Goal: Information Seeking & Learning: Find specific fact

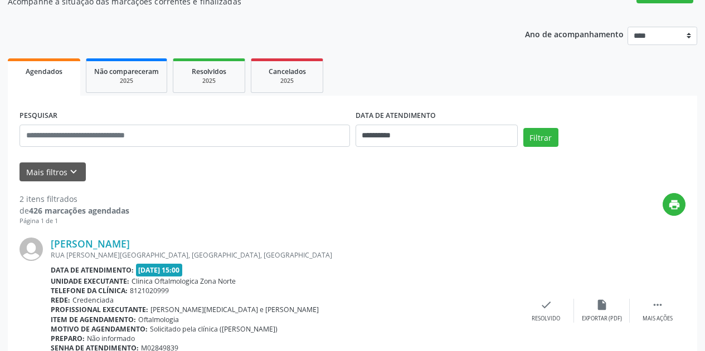
scroll to position [111, 0]
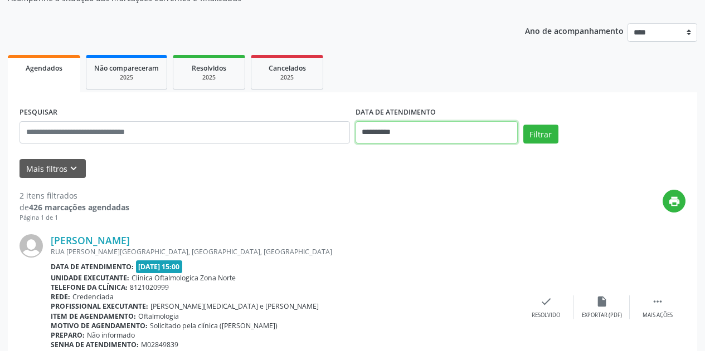
click at [448, 135] on input "**********" at bounding box center [436, 132] width 162 height 22
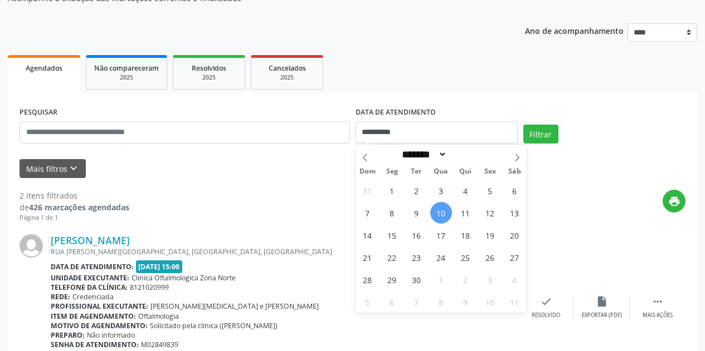
click at [447, 214] on span "10" at bounding box center [441, 213] width 22 height 22
type input "**********"
click at [516, 212] on span "13" at bounding box center [515, 213] width 22 height 22
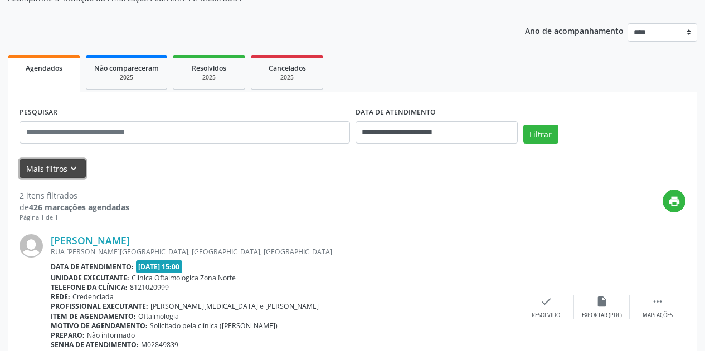
click at [73, 171] on icon "keyboard_arrow_down" at bounding box center [73, 169] width 12 height 12
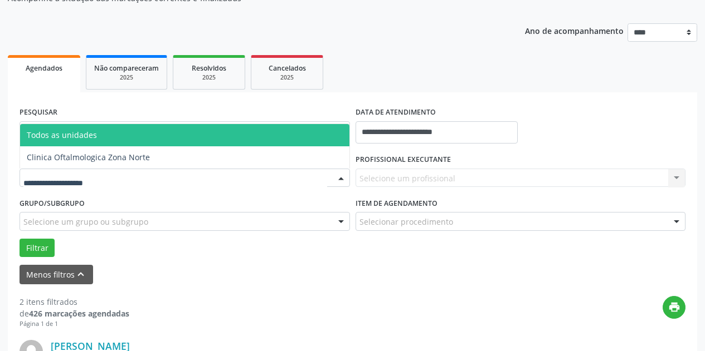
click at [118, 176] on div at bounding box center [184, 178] width 330 height 19
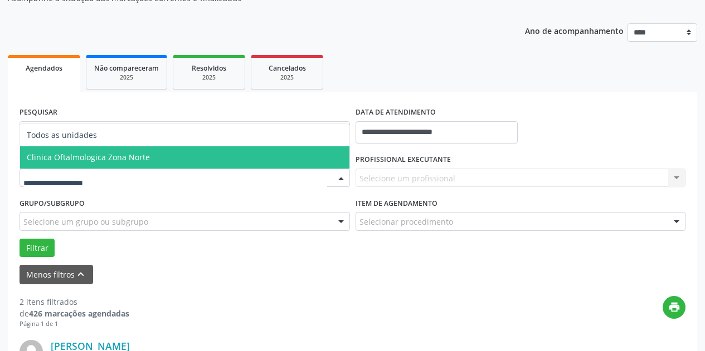
click at [139, 163] on span "Clinica Oftalmologica Zona Norte" at bounding box center [184, 157] width 329 height 22
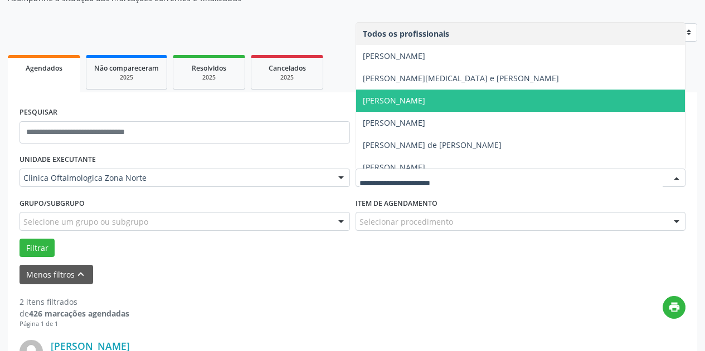
click at [418, 99] on span "[PERSON_NAME]" at bounding box center [394, 100] width 62 height 11
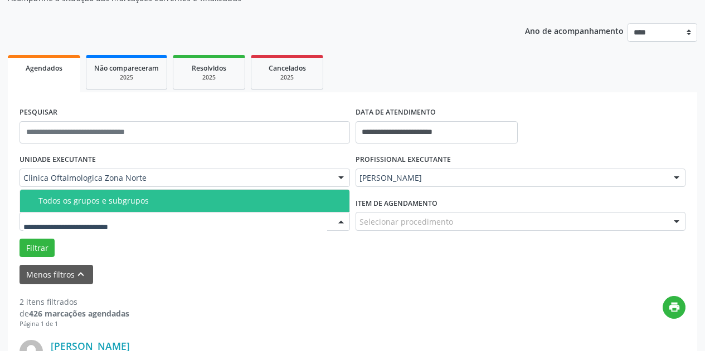
click at [135, 204] on div "Todos os grupos e subgrupos" at bounding box center [190, 201] width 304 height 9
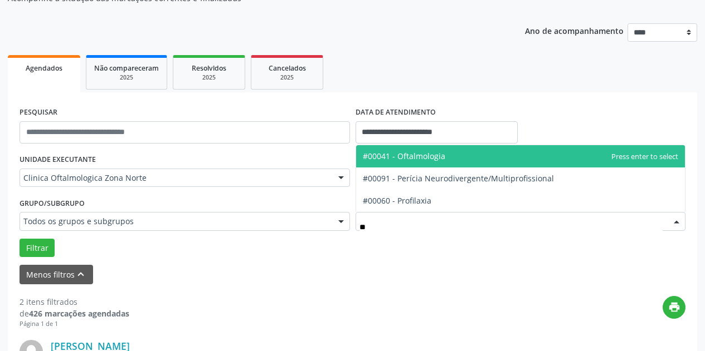
type input "***"
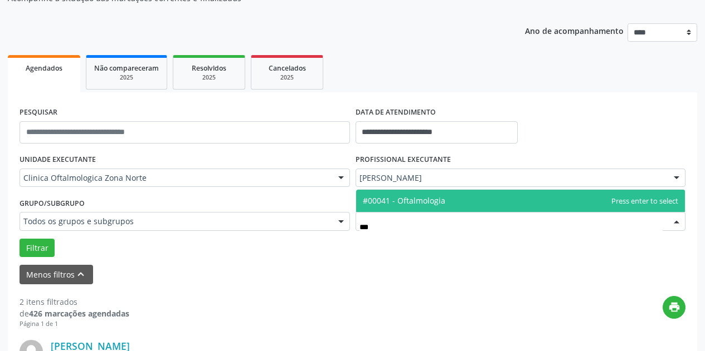
click at [400, 202] on span "#00041 - Oftalmologia" at bounding box center [404, 200] width 82 height 11
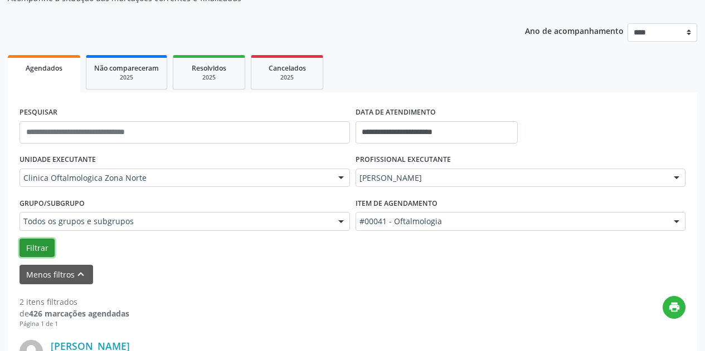
click at [32, 251] on button "Filtrar" at bounding box center [36, 248] width 35 height 19
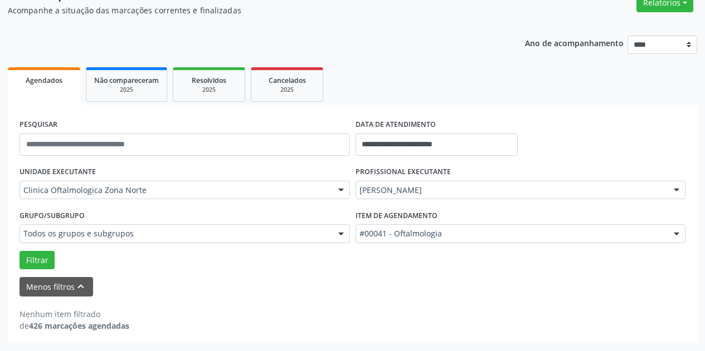
scroll to position [99, 0]
click at [534, 282] on div "Menos filtros keyboard_arrow_up" at bounding box center [352, 286] width 671 height 19
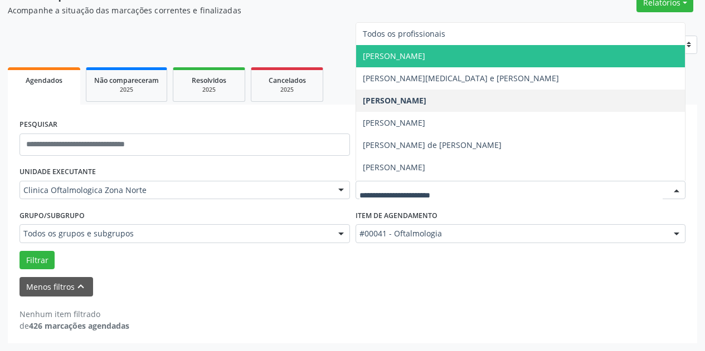
click at [527, 56] on span "[PERSON_NAME]" at bounding box center [520, 56] width 329 height 22
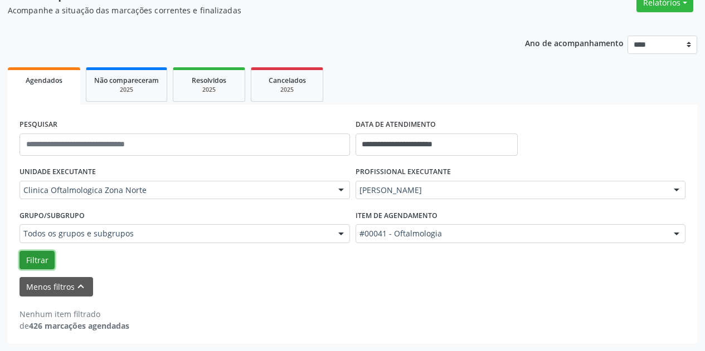
click at [38, 260] on button "Filtrar" at bounding box center [36, 260] width 35 height 19
click at [307, 288] on div "Menos filtros keyboard_arrow_up" at bounding box center [352, 286] width 671 height 19
click at [448, 284] on div "Menos filtros keyboard_arrow_up" at bounding box center [352, 286] width 671 height 19
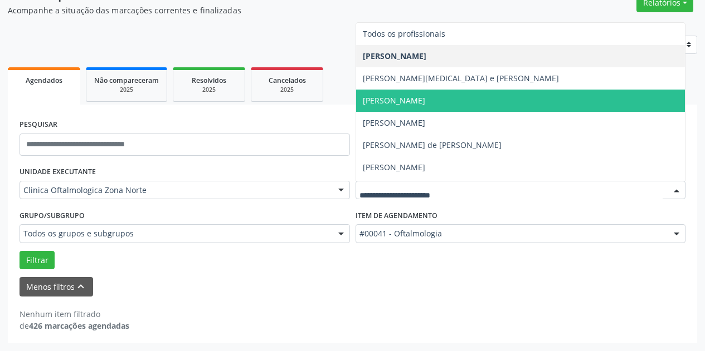
click at [425, 101] on span "[PERSON_NAME]" at bounding box center [394, 100] width 62 height 11
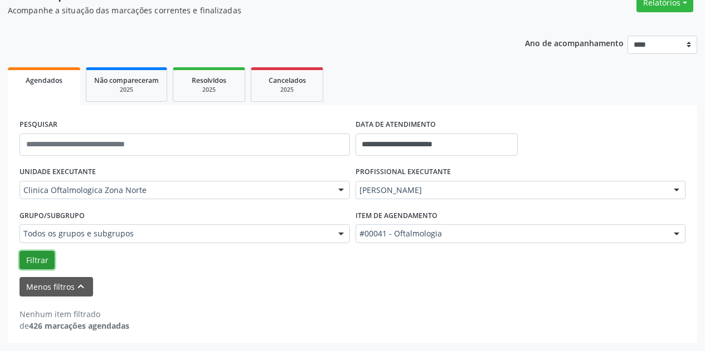
click at [44, 255] on button "Filtrar" at bounding box center [36, 260] width 35 height 19
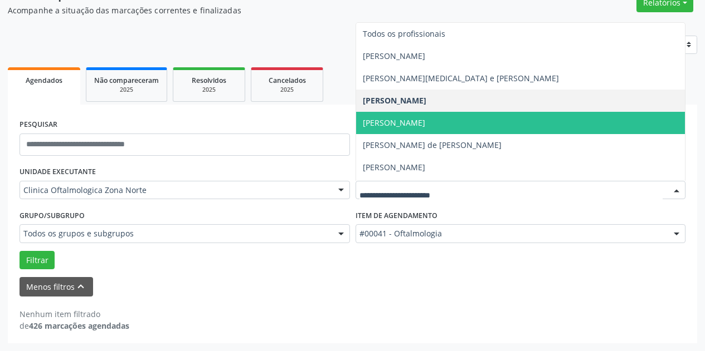
click at [523, 129] on span "[PERSON_NAME]" at bounding box center [520, 123] width 329 height 22
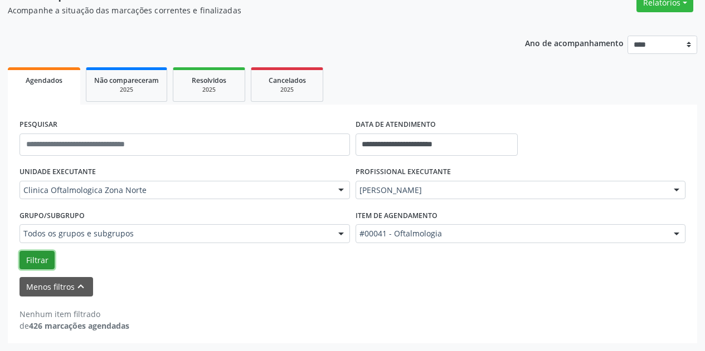
click at [40, 258] on button "Filtrar" at bounding box center [36, 260] width 35 height 19
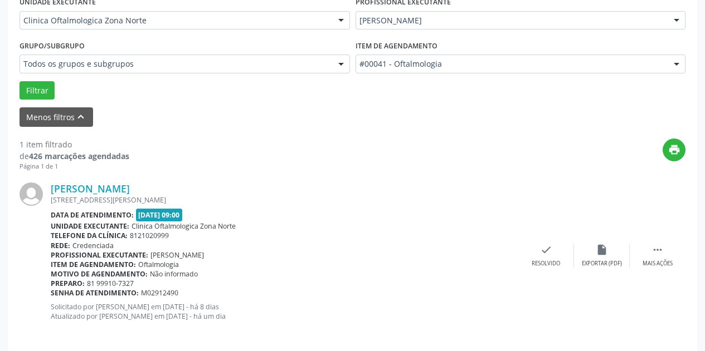
scroll to position [278, 0]
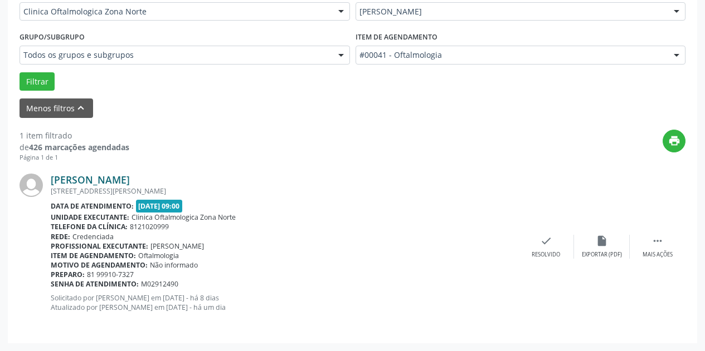
click at [114, 175] on link "[PERSON_NAME]" at bounding box center [90, 180] width 79 height 12
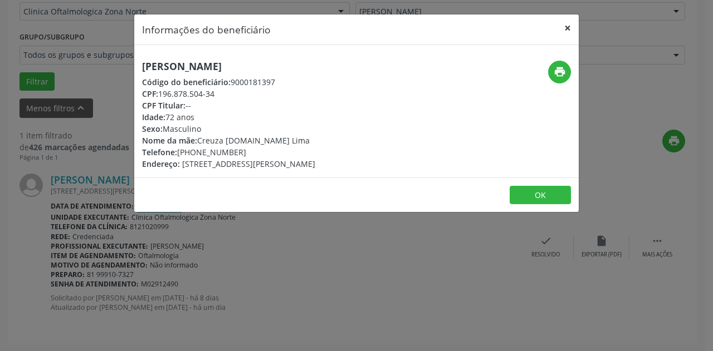
click at [569, 25] on button "×" at bounding box center [567, 27] width 22 height 27
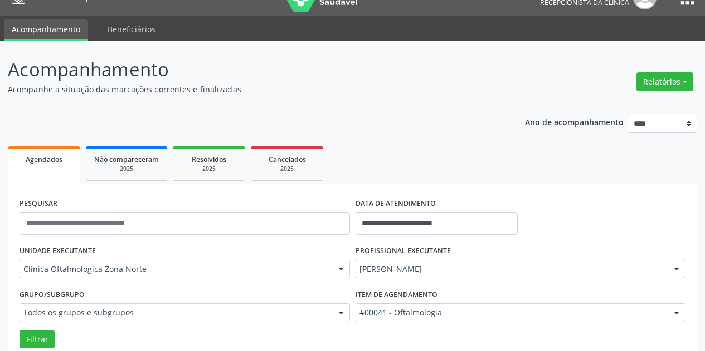
scroll to position [56, 0]
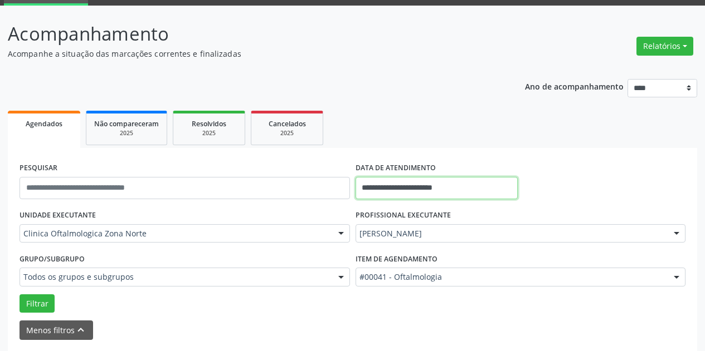
click at [473, 181] on input "**********" at bounding box center [436, 188] width 162 height 22
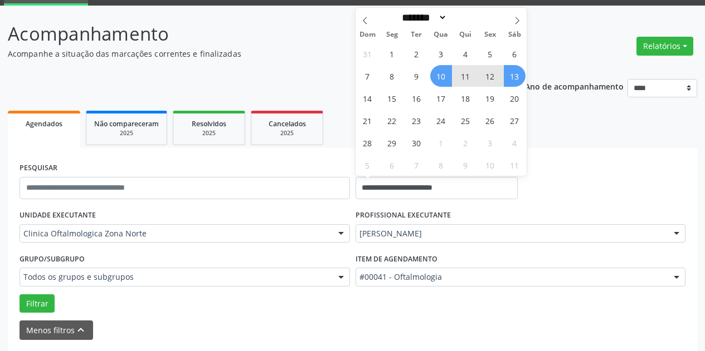
click at [441, 78] on span "10" at bounding box center [441, 76] width 22 height 22
type input "**********"
click at [390, 101] on span "15" at bounding box center [392, 98] width 22 height 22
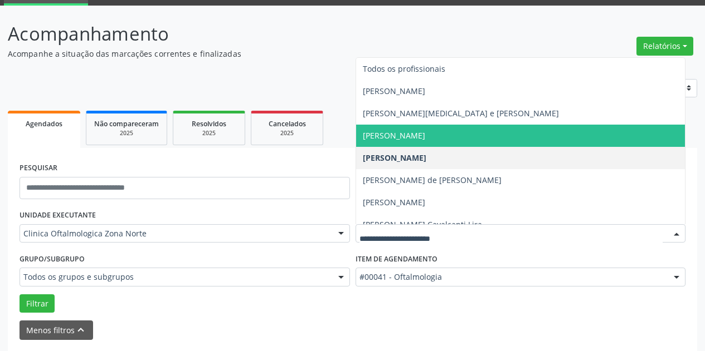
click at [508, 133] on span "[PERSON_NAME]" at bounding box center [520, 136] width 329 height 22
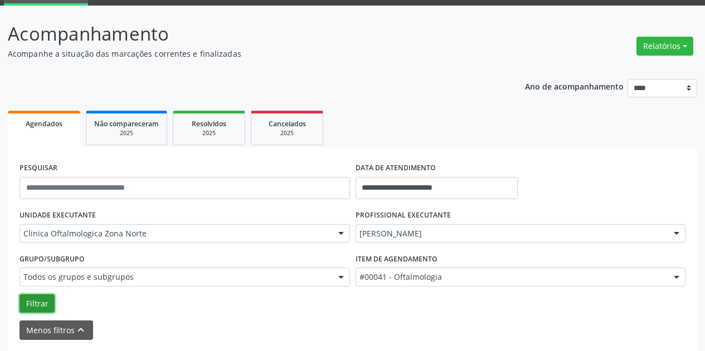
click at [40, 306] on button "Filtrar" at bounding box center [36, 304] width 35 height 19
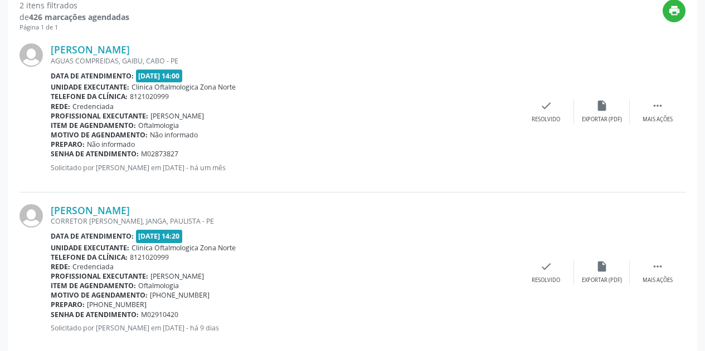
scroll to position [429, 0]
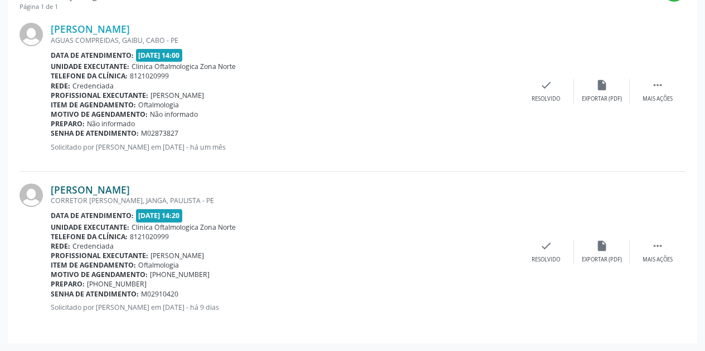
click at [130, 187] on link "[PERSON_NAME]" at bounding box center [90, 190] width 79 height 12
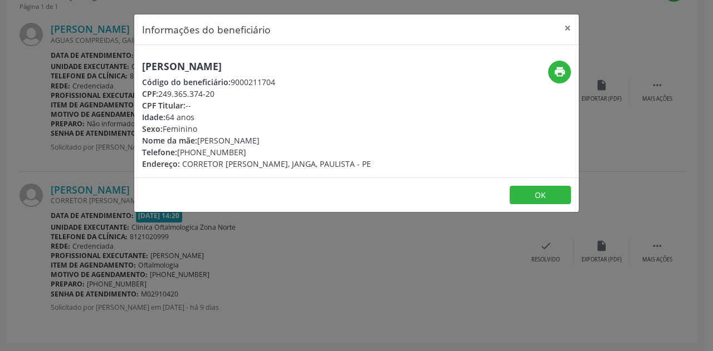
drag, startPoint x: 360, startPoint y: 66, endPoint x: 143, endPoint y: 63, distance: 217.8
click at [143, 63] on h5 "[PERSON_NAME]" at bounding box center [256, 67] width 229 height 12
copy h5 "[PERSON_NAME]"
click at [221, 92] on div "CPF: 249.365.374-20" at bounding box center [256, 94] width 229 height 12
drag, startPoint x: 221, startPoint y: 92, endPoint x: 159, endPoint y: 94, distance: 61.9
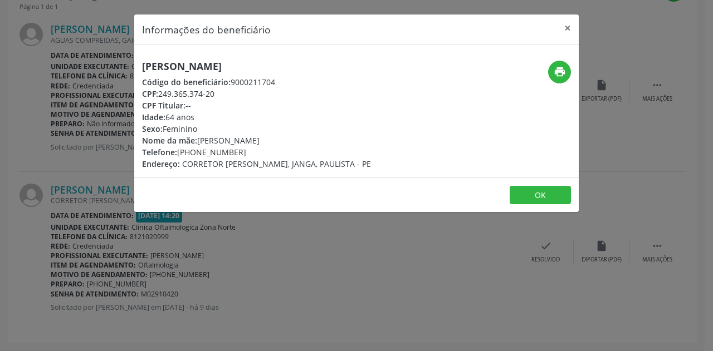
click at [158, 95] on div "CPF: 249.365.374-20" at bounding box center [256, 94] width 229 height 12
copy div "249.365.374-20"
drag, startPoint x: 241, startPoint y: 153, endPoint x: 192, endPoint y: 151, distance: 49.0
click at [192, 151] on div "Telefone: [PHONE_NUMBER]" at bounding box center [256, 152] width 229 height 12
copy div "98513-8126"
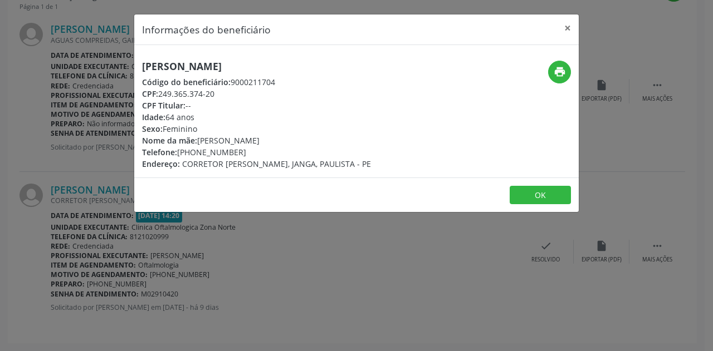
drag, startPoint x: 301, startPoint y: 140, endPoint x: 197, endPoint y: 139, distance: 104.2
click at [197, 139] on div "Nome da mãe: [PERSON_NAME]" at bounding box center [256, 141] width 229 height 12
copy div "[PERSON_NAME]"
drag, startPoint x: 206, startPoint y: 121, endPoint x: 141, endPoint y: 116, distance: 64.8
click at [141, 116] on div "[PERSON_NAME] Código do beneficiário: 9000211704 CPF: 249.365.374-20 CPF Titula…" at bounding box center [282, 115] width 296 height 109
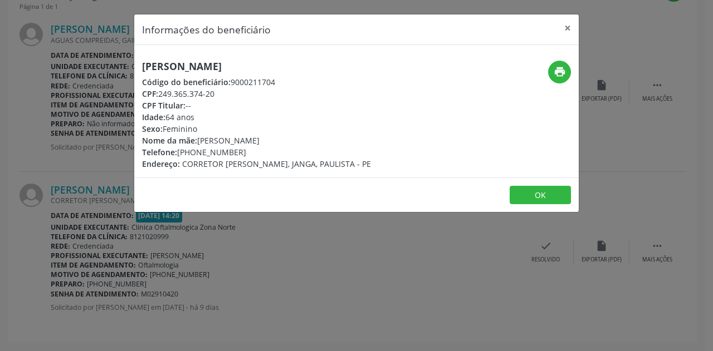
copy div "Idade: 64 anos"
drag, startPoint x: 569, startPoint y: 27, endPoint x: 347, endPoint y: 89, distance: 230.0
click at [568, 27] on button "×" at bounding box center [567, 27] width 22 height 27
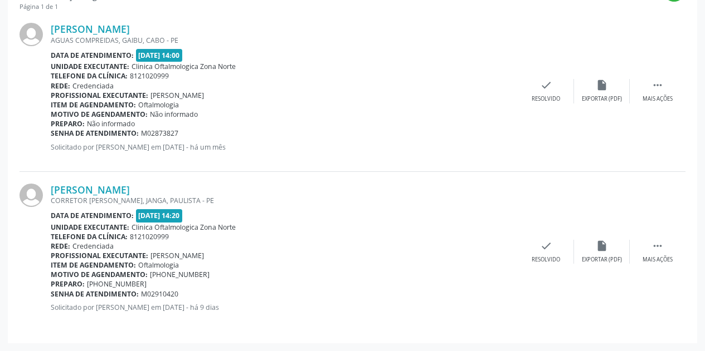
drag, startPoint x: 185, startPoint y: 293, endPoint x: 52, endPoint y: 294, distance: 133.7
click at [52, 294] on div "Senha de atendimento: M02910420" at bounding box center [284, 294] width 467 height 9
copy div "Senha de atendimento: M02910420"
click at [462, 183] on div "[PERSON_NAME] [PERSON_NAME], JANGA, PAULISTA - PE Data de atendimento: [DATE] 1…" at bounding box center [352, 252] width 666 height 160
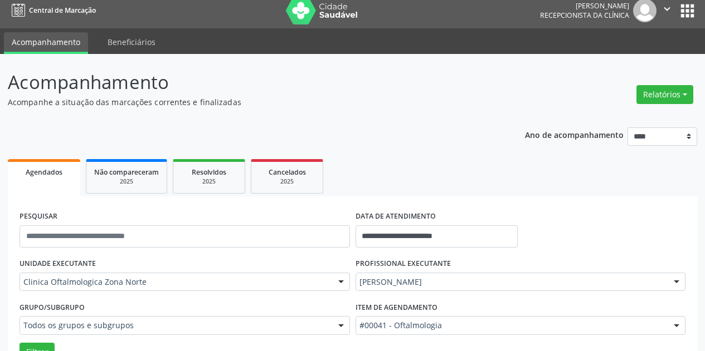
scroll to position [0, 0]
